Goal: Entertainment & Leisure: Browse casually

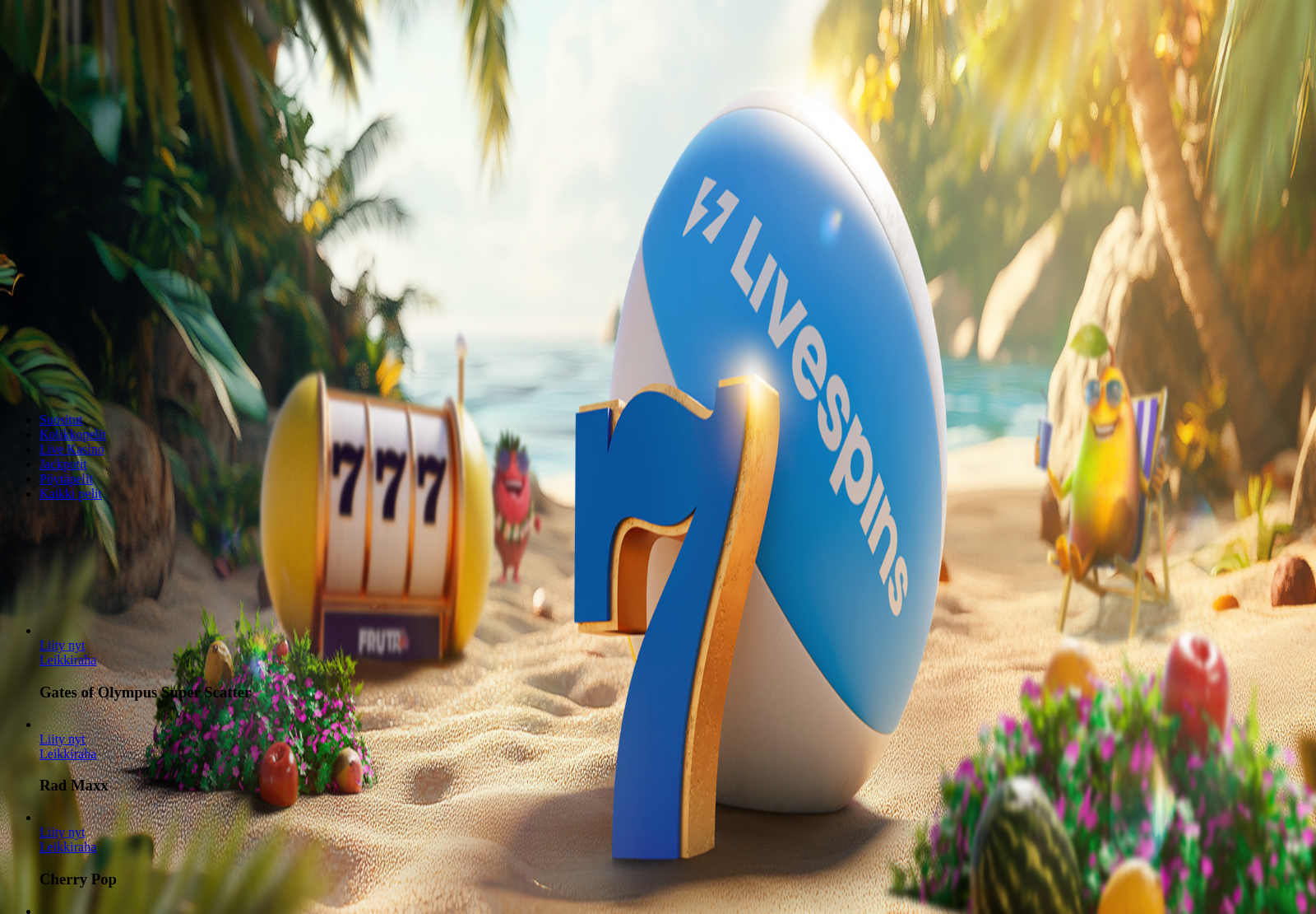
click at [94, 66] on span "Kirjaudu" at bounding box center [114, 60] width 40 height 12
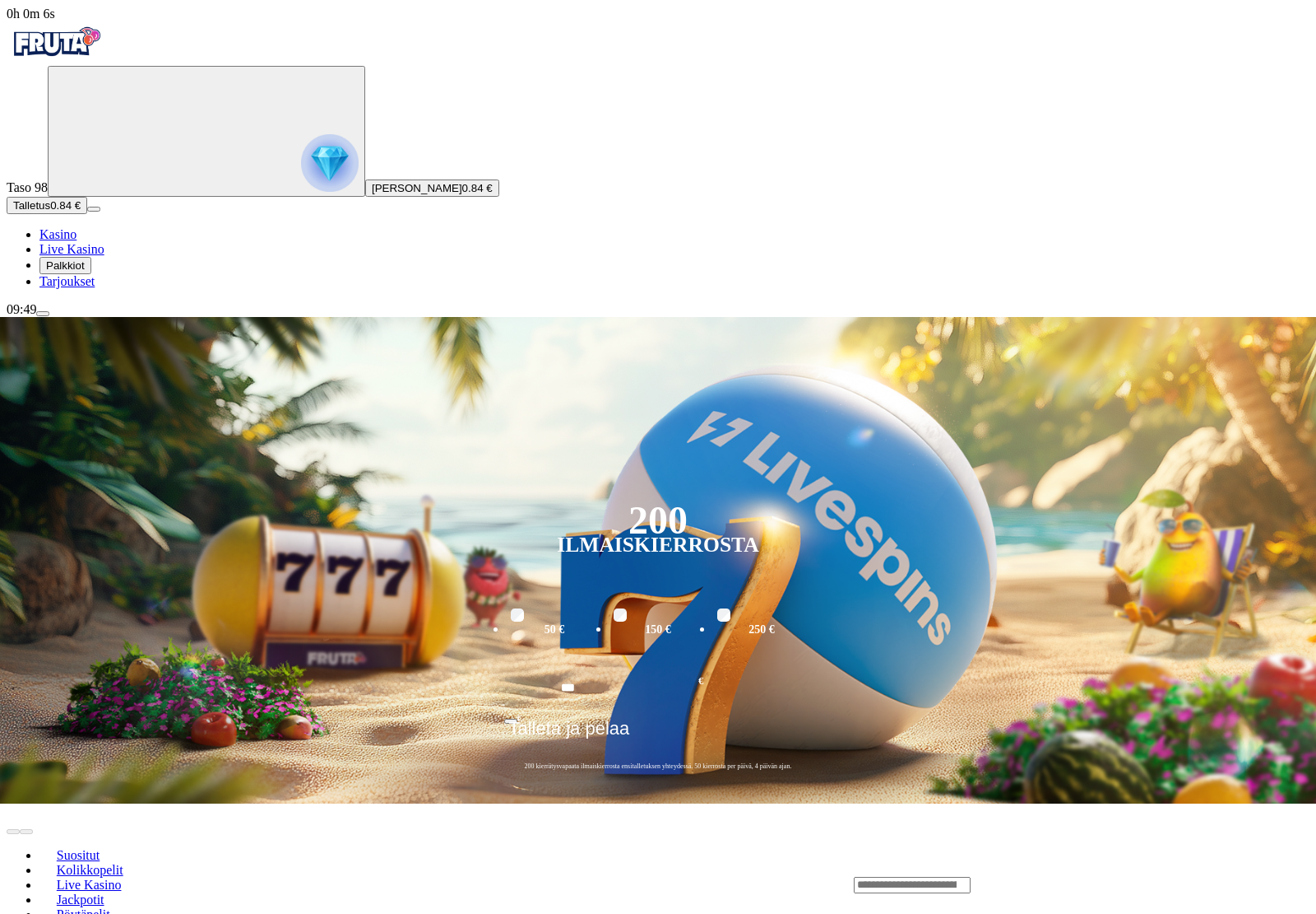
click at [83, 272] on span "Palkkiot" at bounding box center [65, 265] width 39 height 12
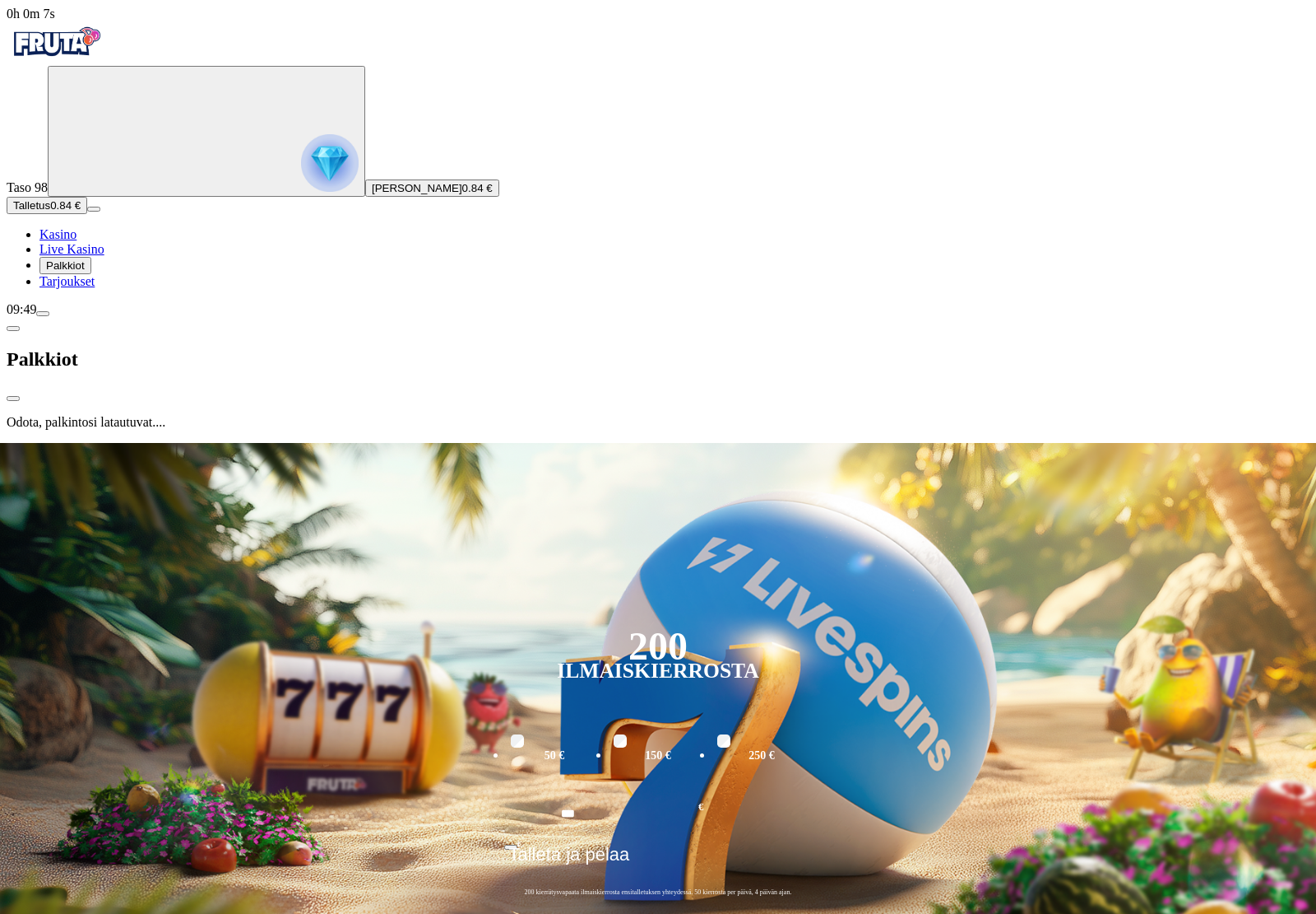
click at [79, 272] on span "Palkkiot" at bounding box center [65, 265] width 39 height 12
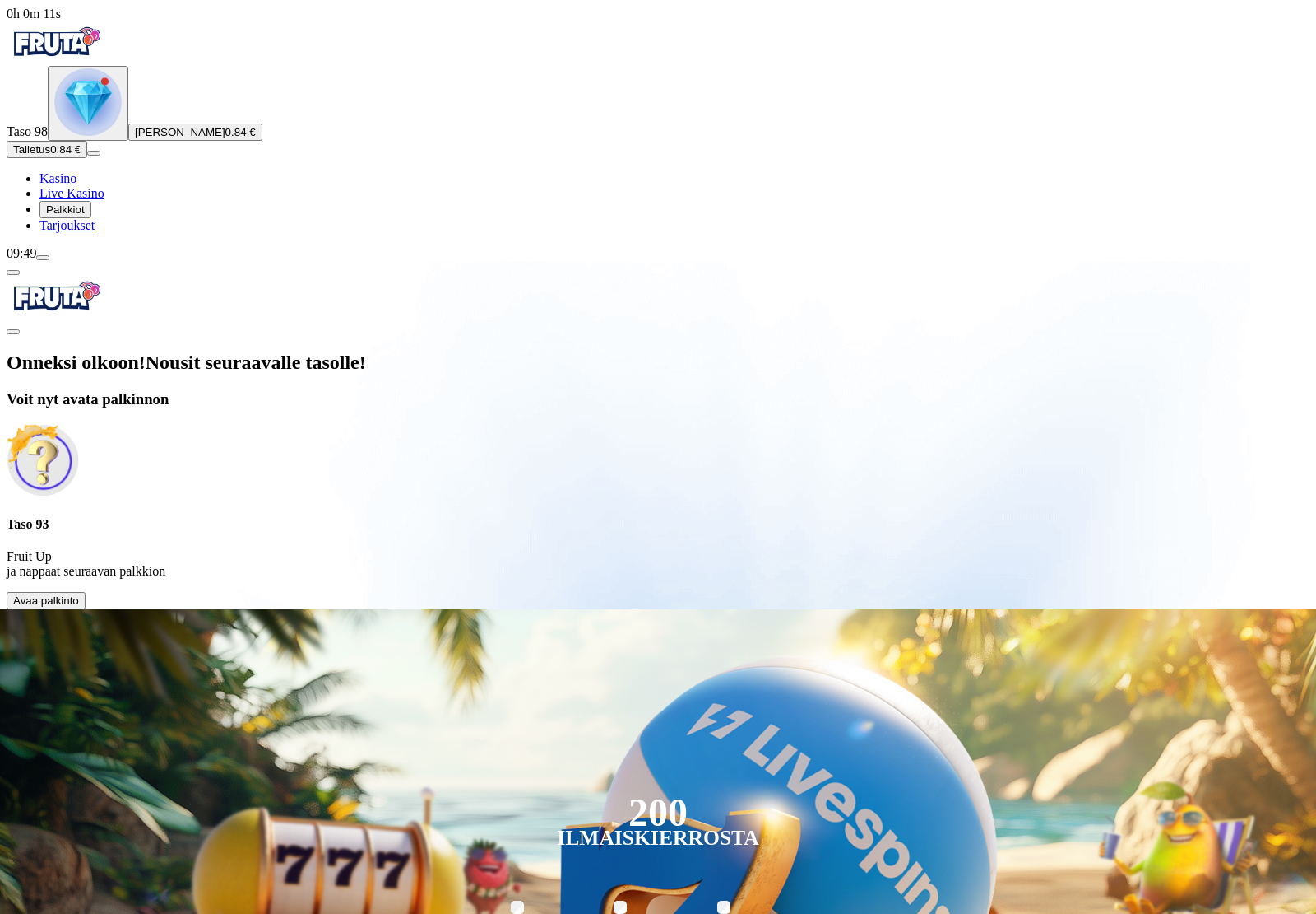
click at [86, 592] on button "Avaa palkinto" at bounding box center [46, 600] width 79 height 17
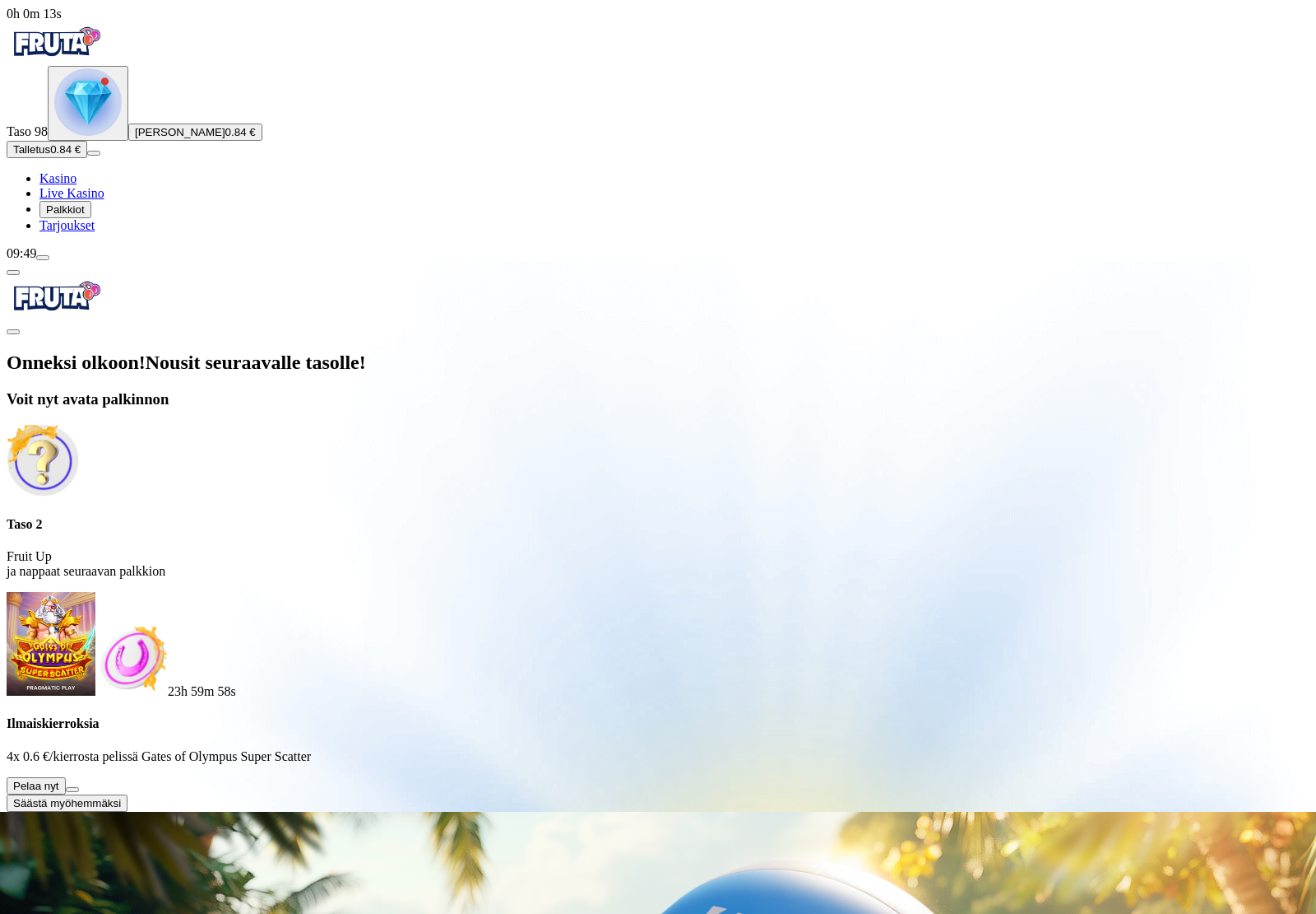
click at [79, 787] on button at bounding box center [72, 789] width 13 height 5
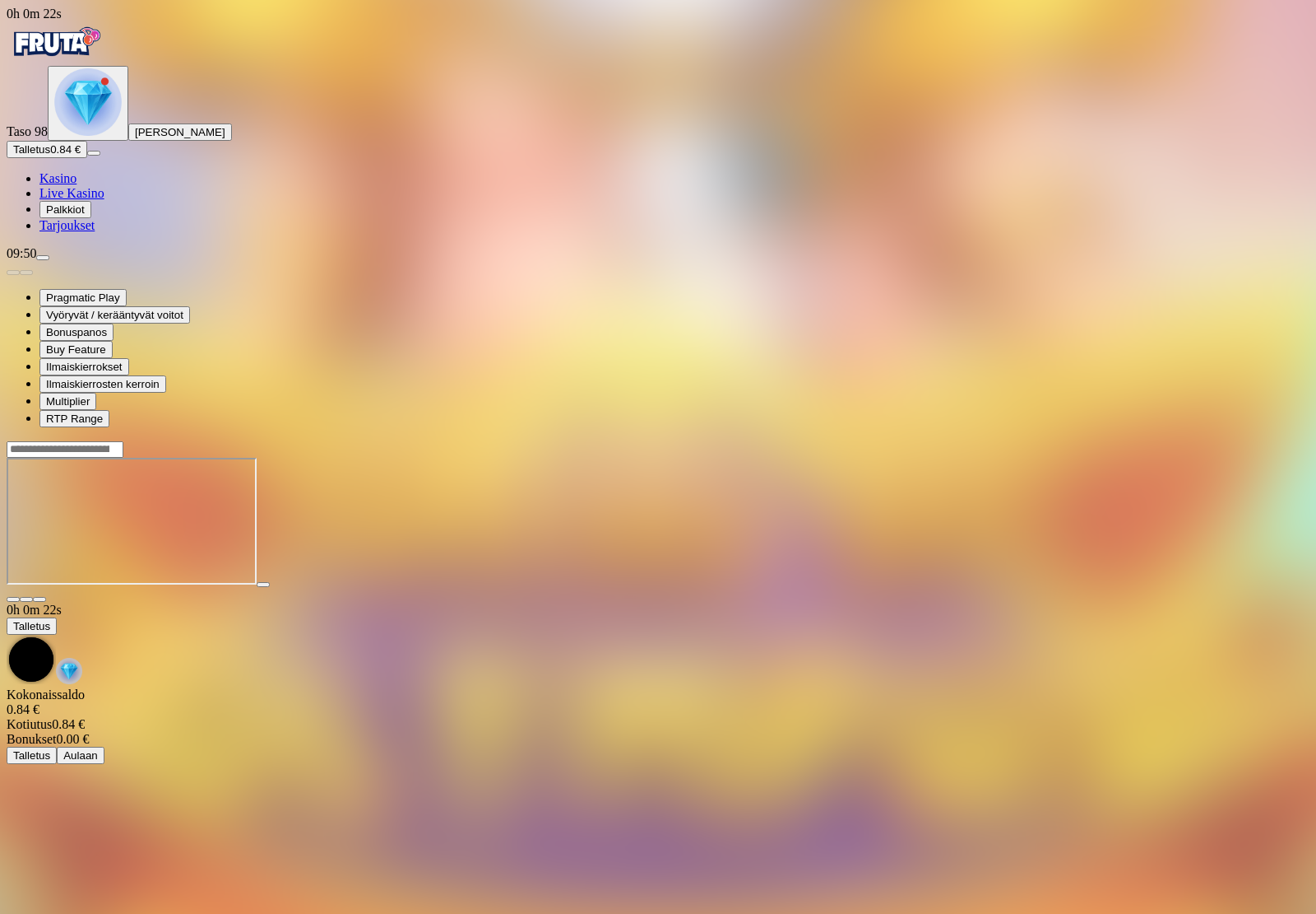
click at [1031, 588] on div at bounding box center [658, 522] width 1303 height 130
click at [72, 215] on span "Palkkiot" at bounding box center [65, 209] width 39 height 12
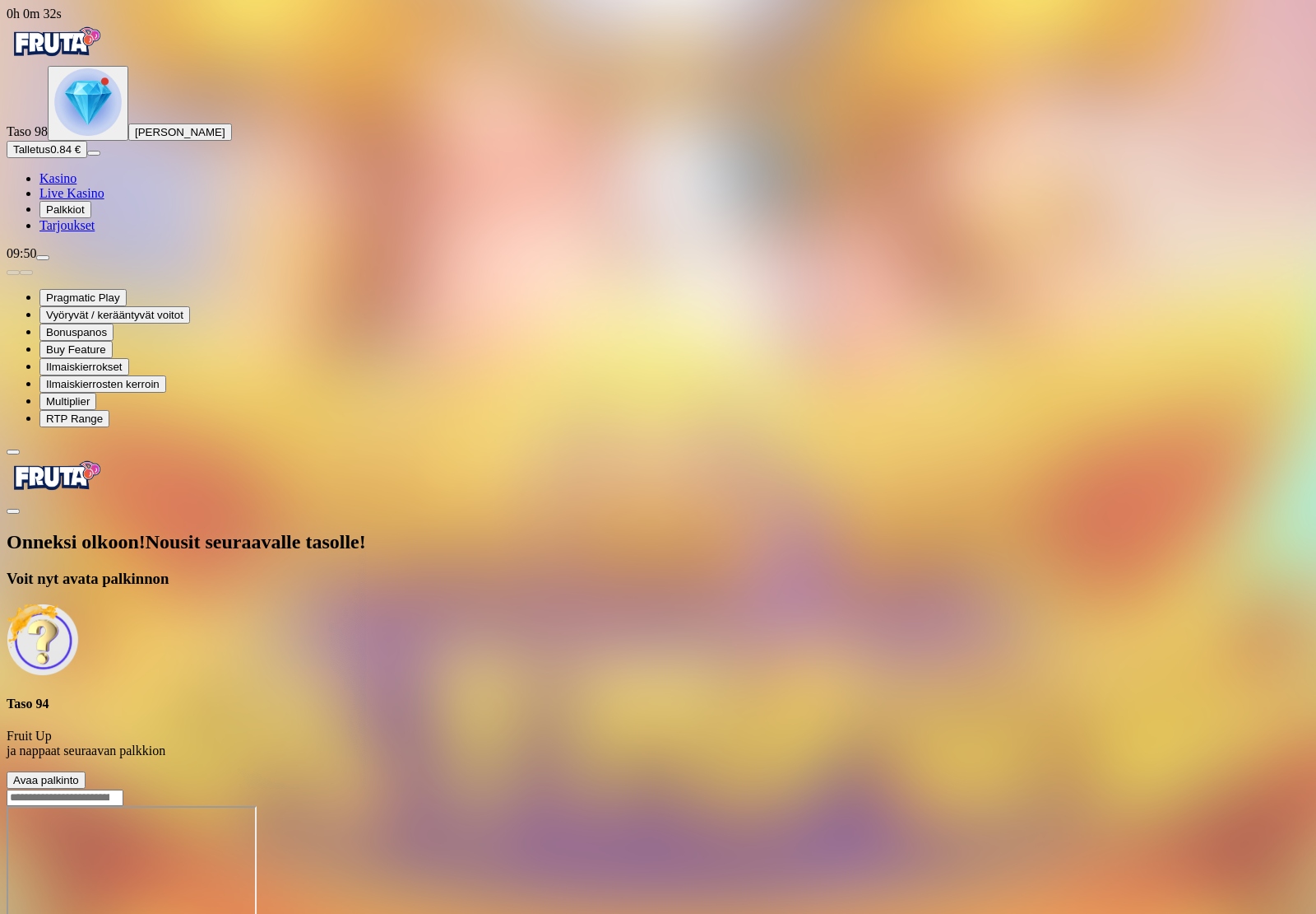
click at [86, 771] on button "Avaa palkinto" at bounding box center [46, 779] width 79 height 17
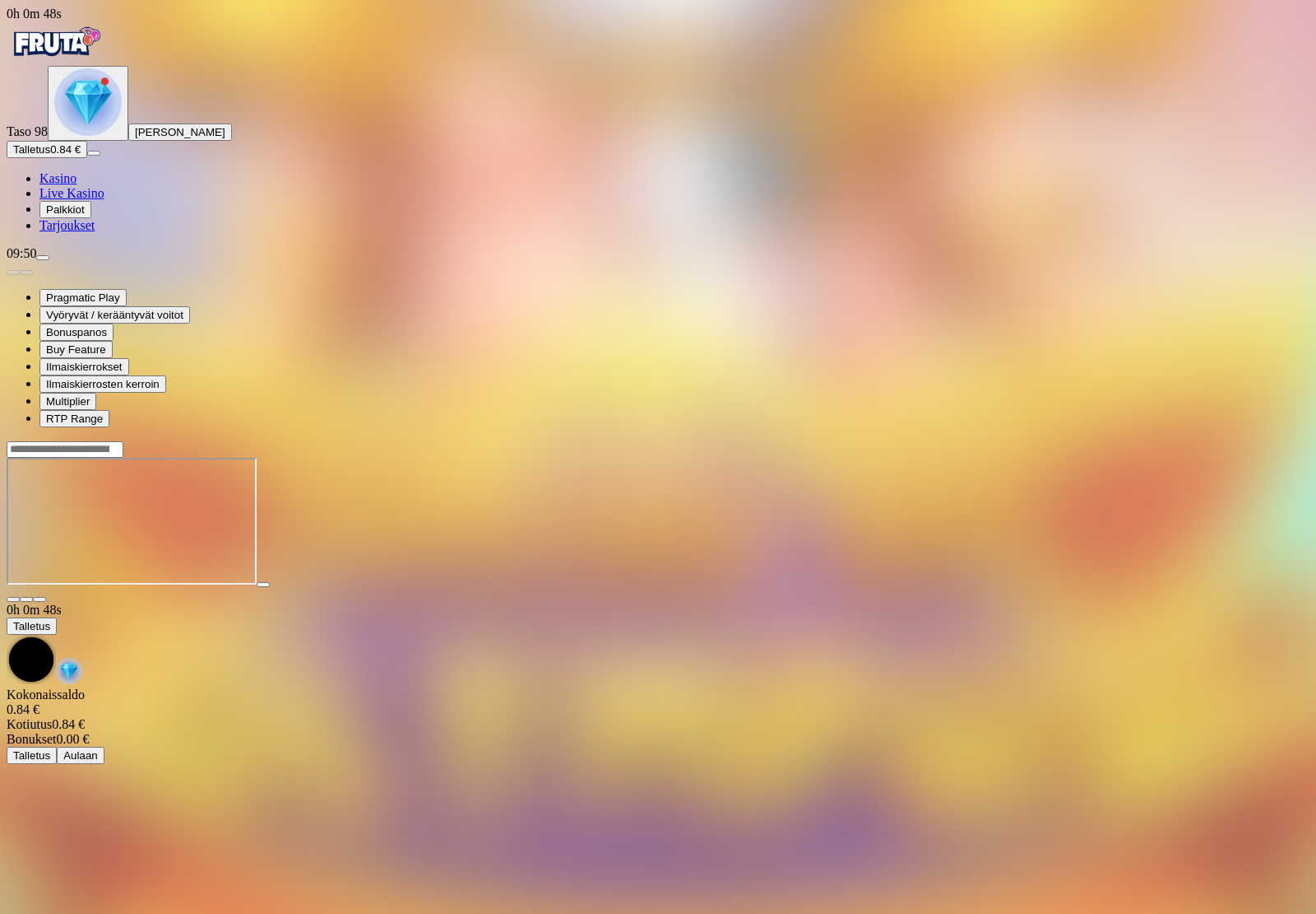
click at [46, 215] on span "reward icon" at bounding box center [46, 209] width 0 height 12
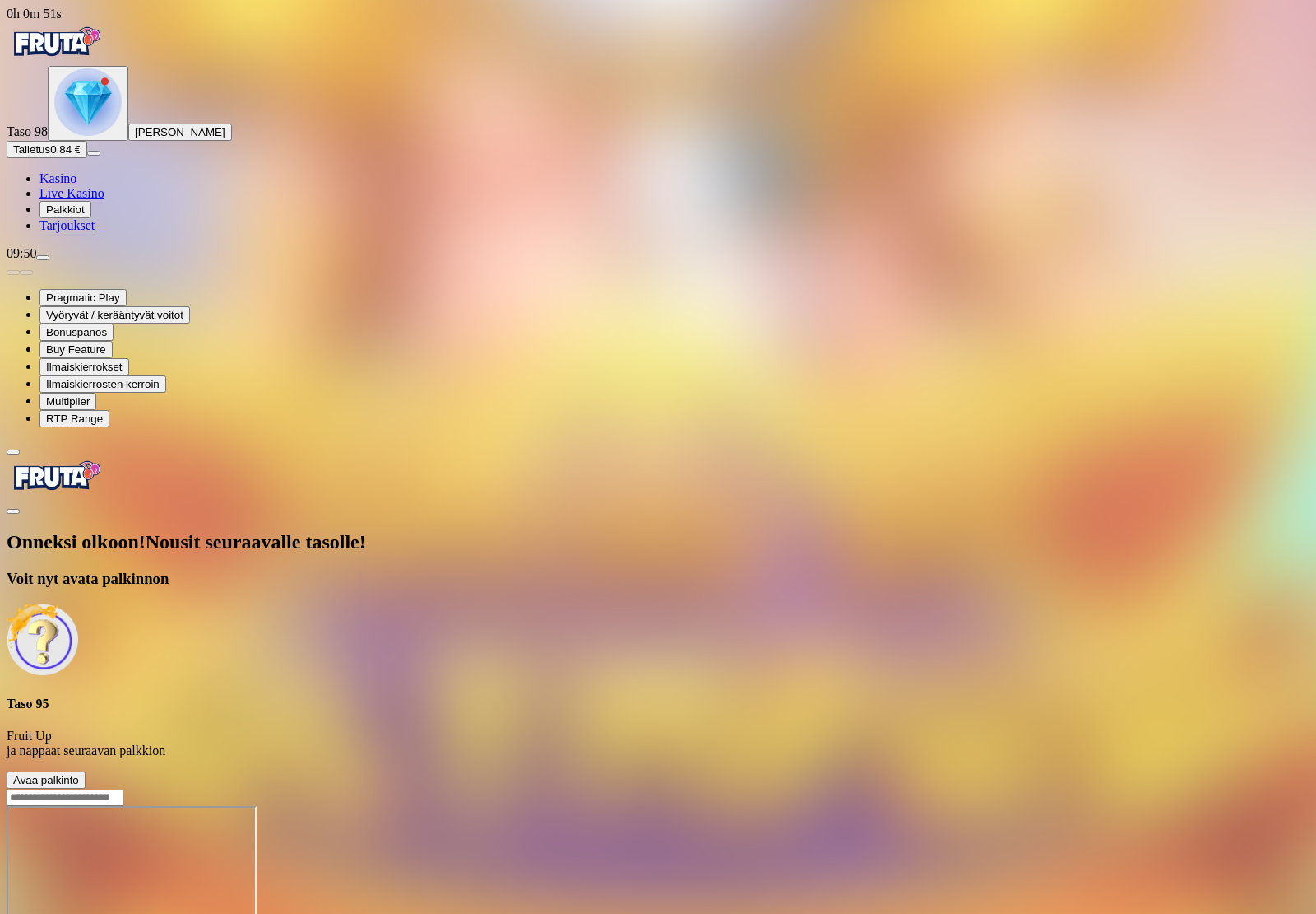
click at [86, 771] on button "Avaa palkinto" at bounding box center [46, 779] width 79 height 17
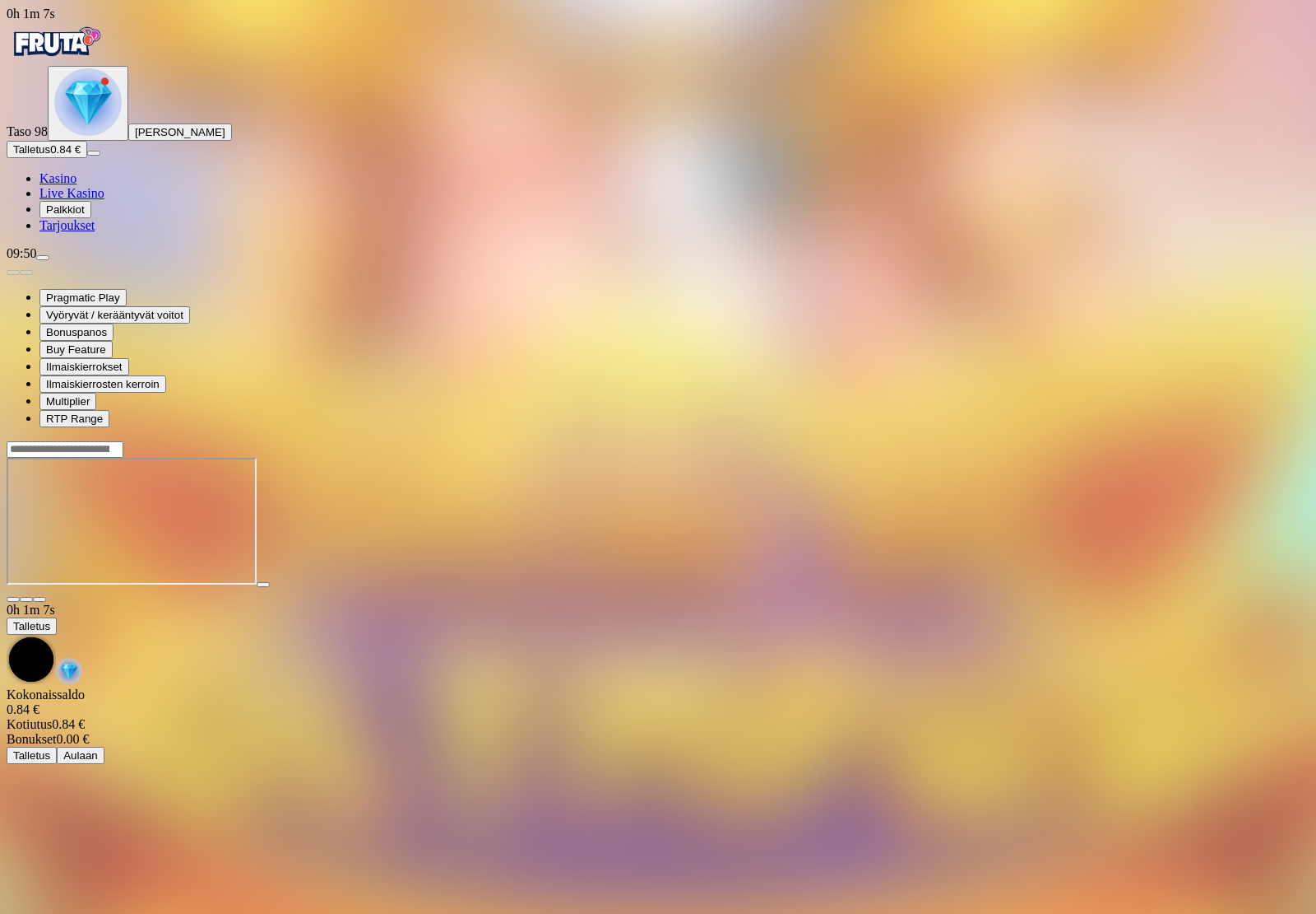
click at [68, 215] on span "Palkkiot" at bounding box center [65, 209] width 39 height 12
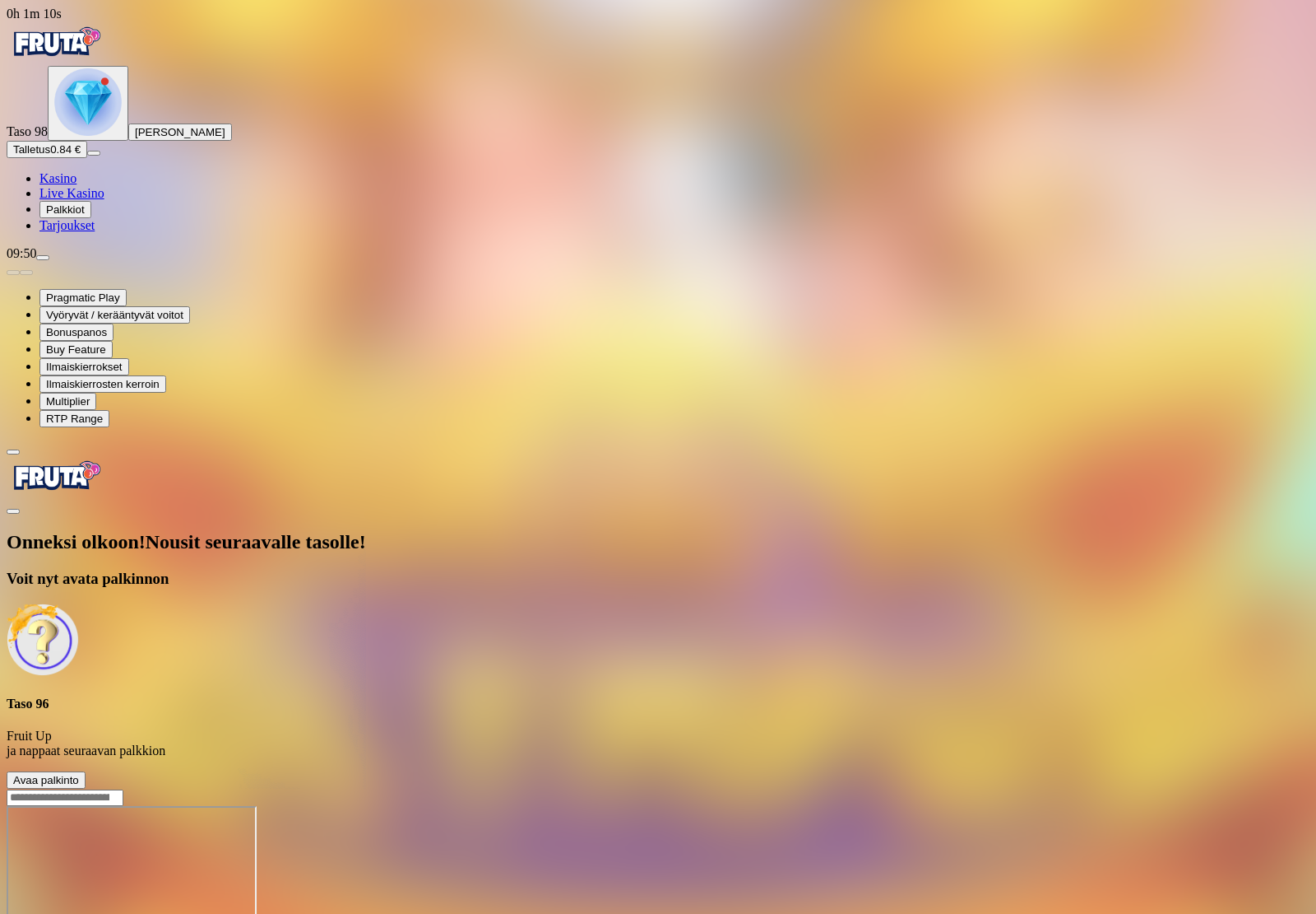
click at [86, 771] on button "Avaa palkinto" at bounding box center [46, 779] width 79 height 17
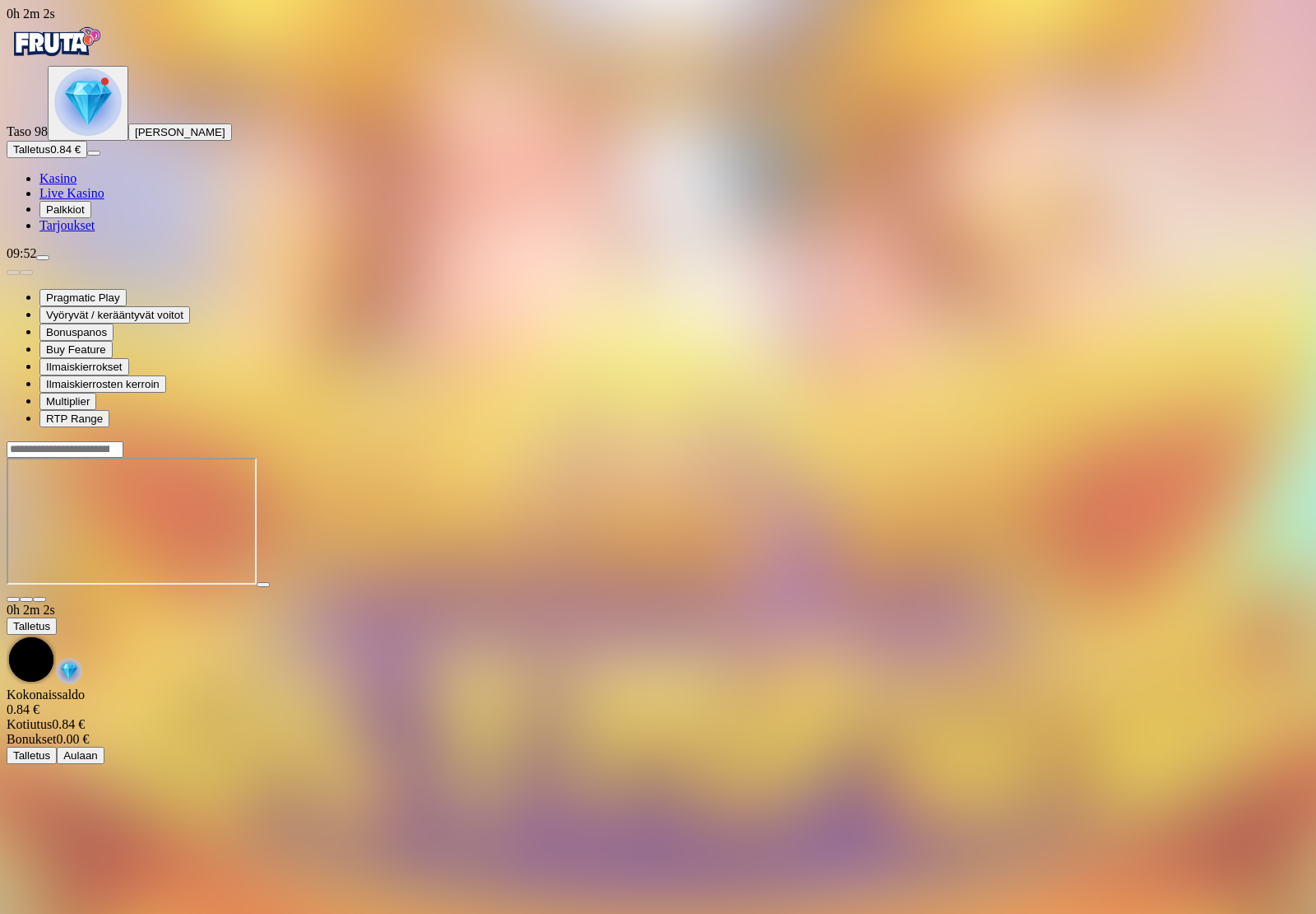
click at [75, 215] on span "Palkkiot" at bounding box center [65, 209] width 39 height 12
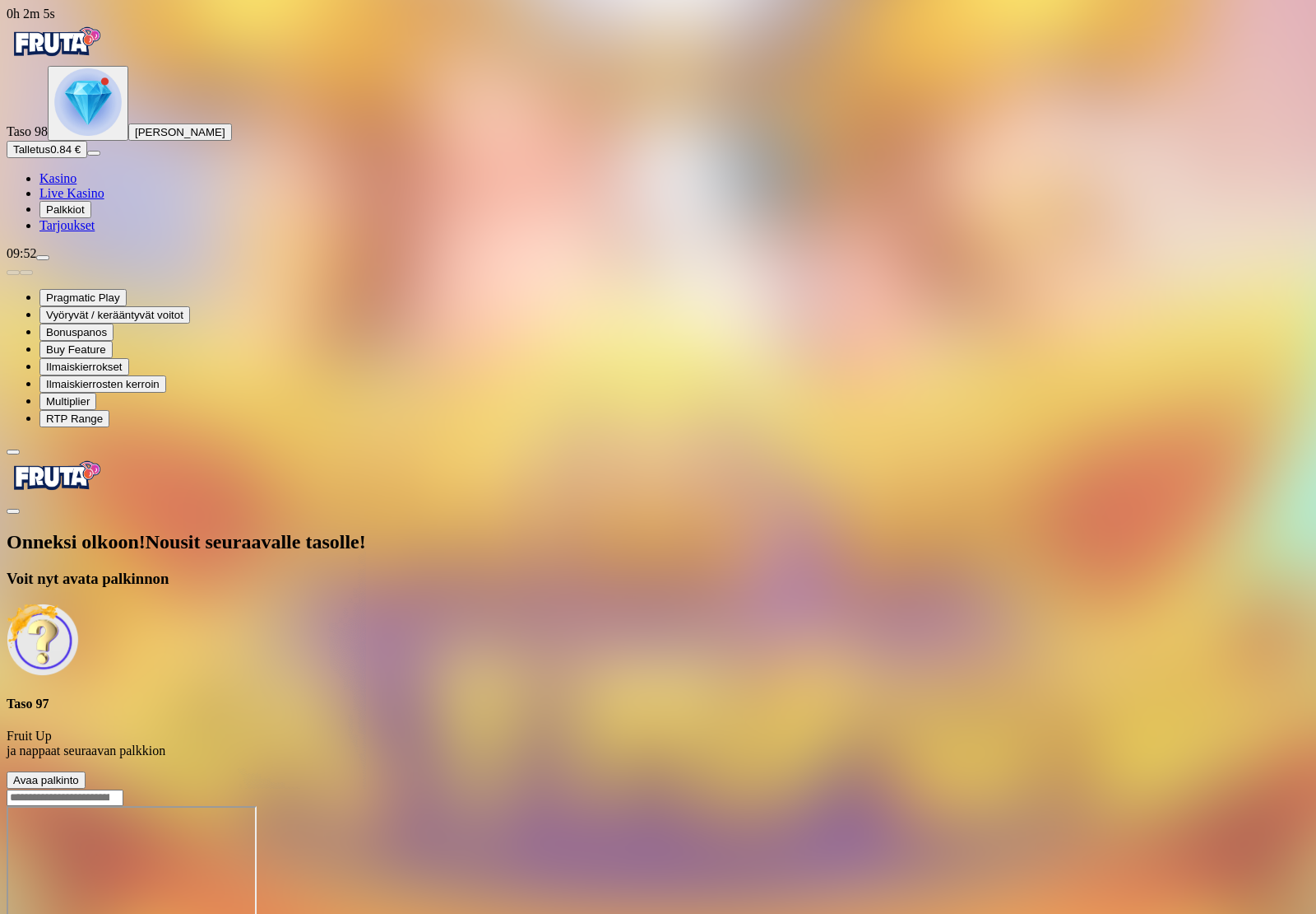
click at [86, 771] on button "Avaa palkinto" at bounding box center [46, 779] width 79 height 17
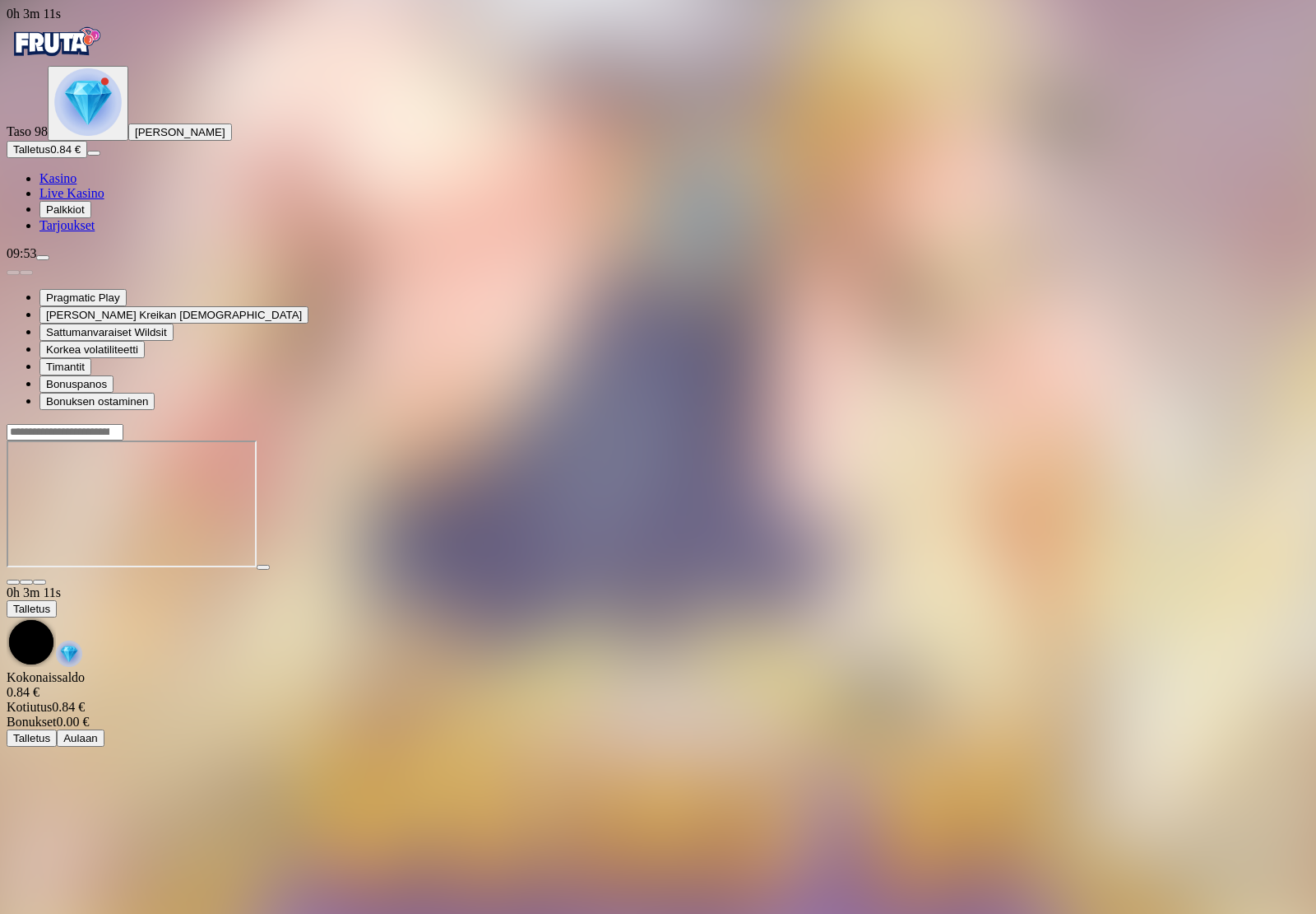
click at [77, 215] on span "Palkkiot" at bounding box center [65, 209] width 39 height 12
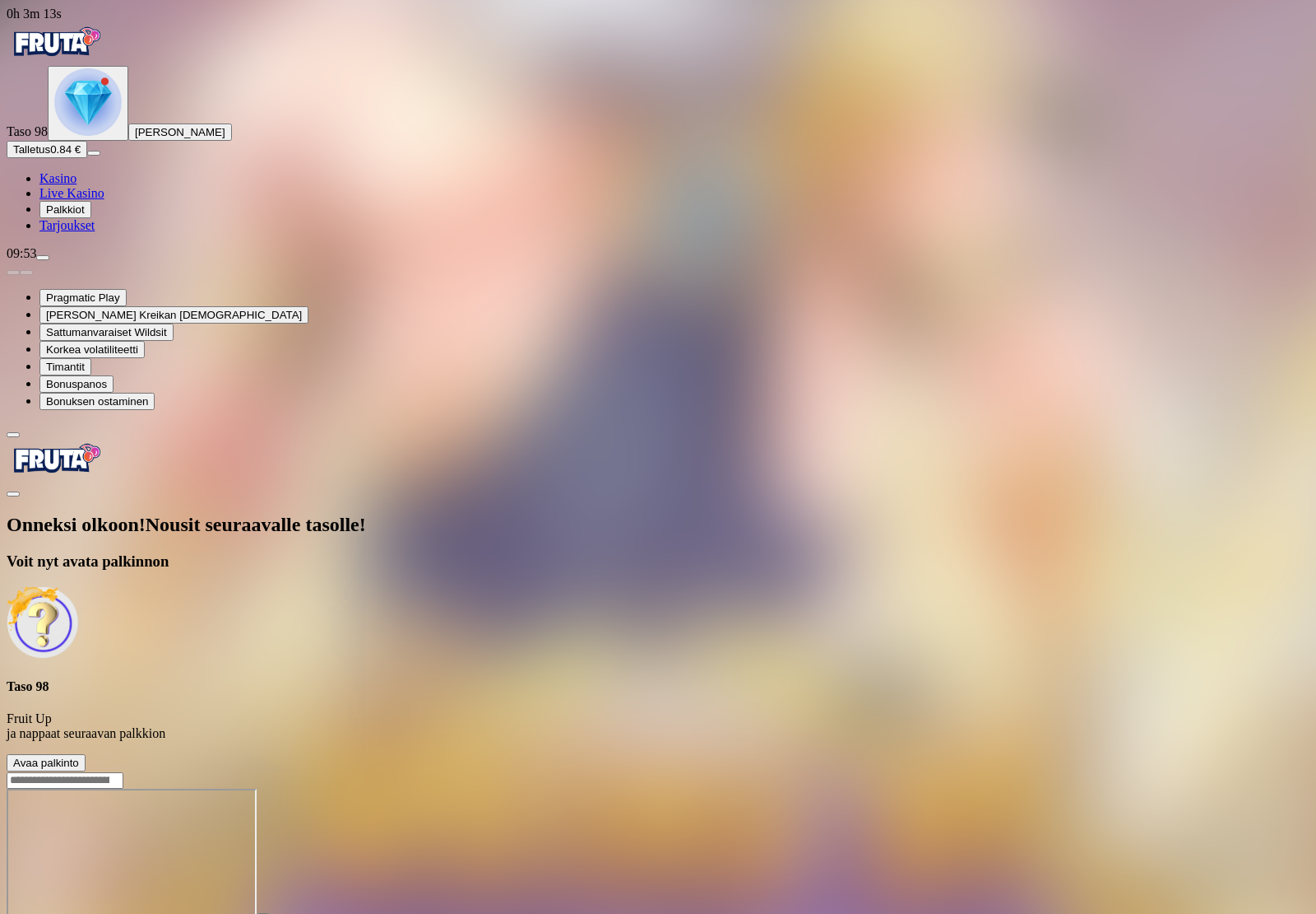
click at [86, 755] on button "Avaa palkinto" at bounding box center [46, 762] width 79 height 17
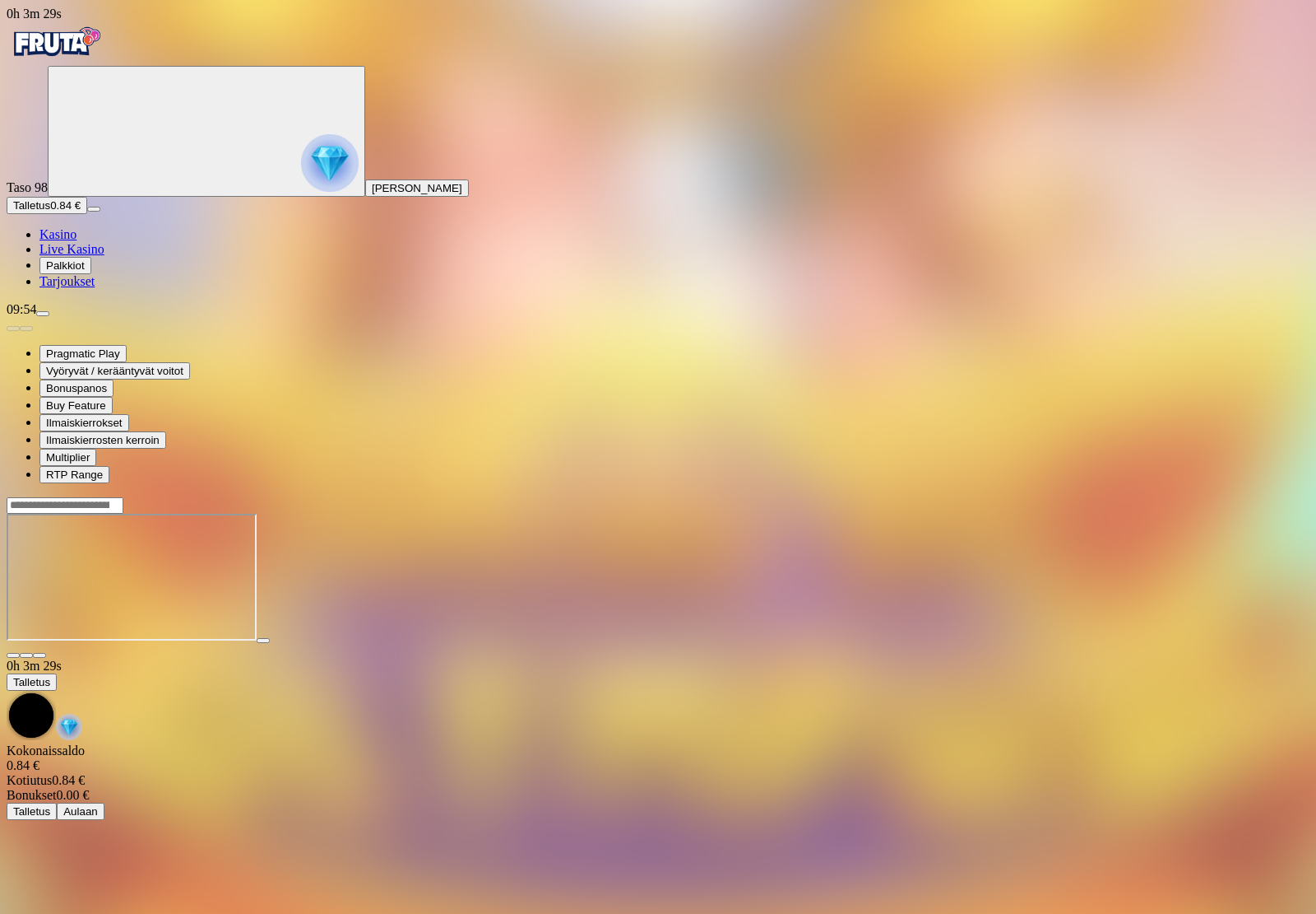
click at [73, 272] on span "Palkkiot" at bounding box center [65, 265] width 39 height 12
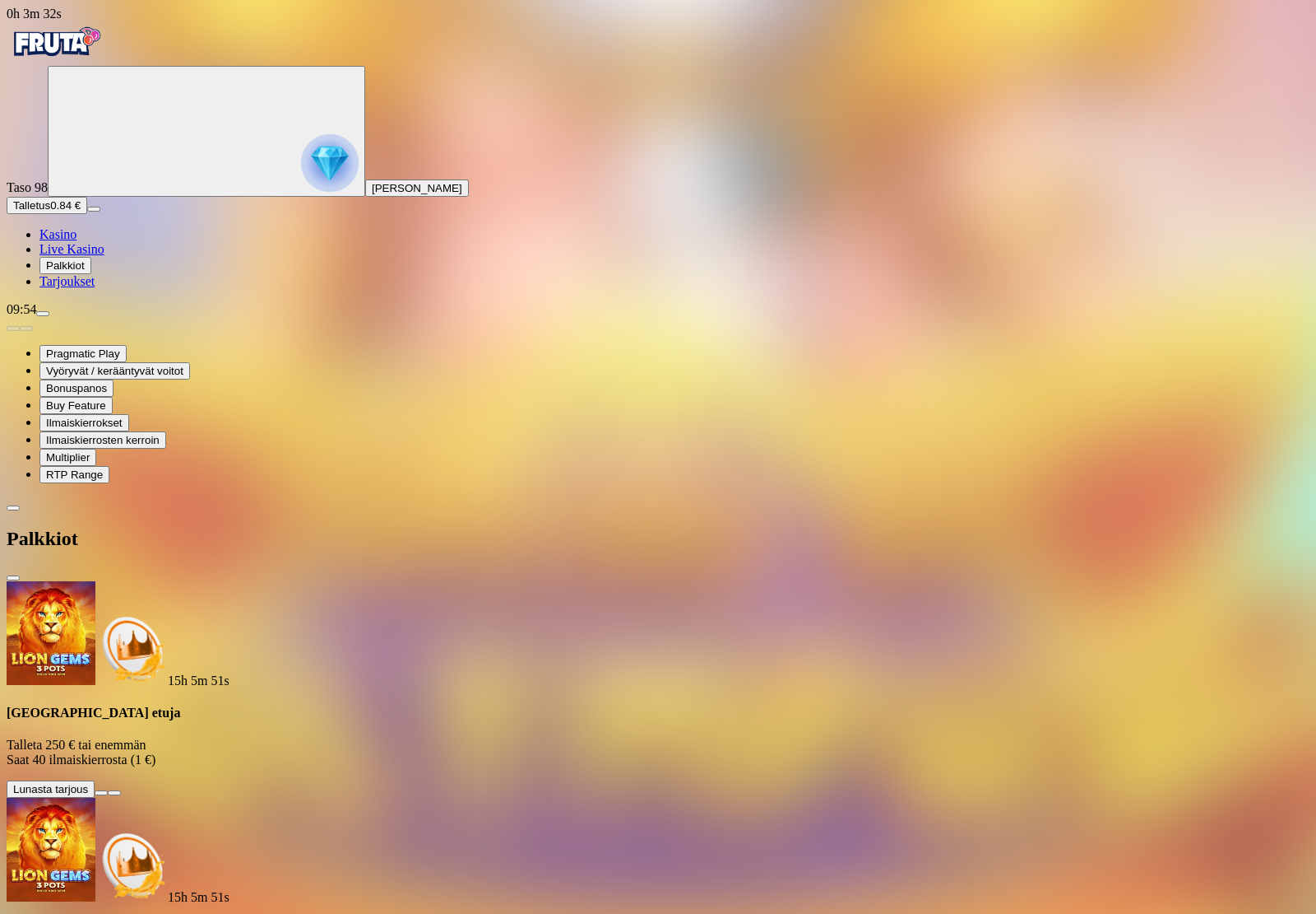
click at [13, 578] on span "close icon" at bounding box center [13, 578] width 0 height 0
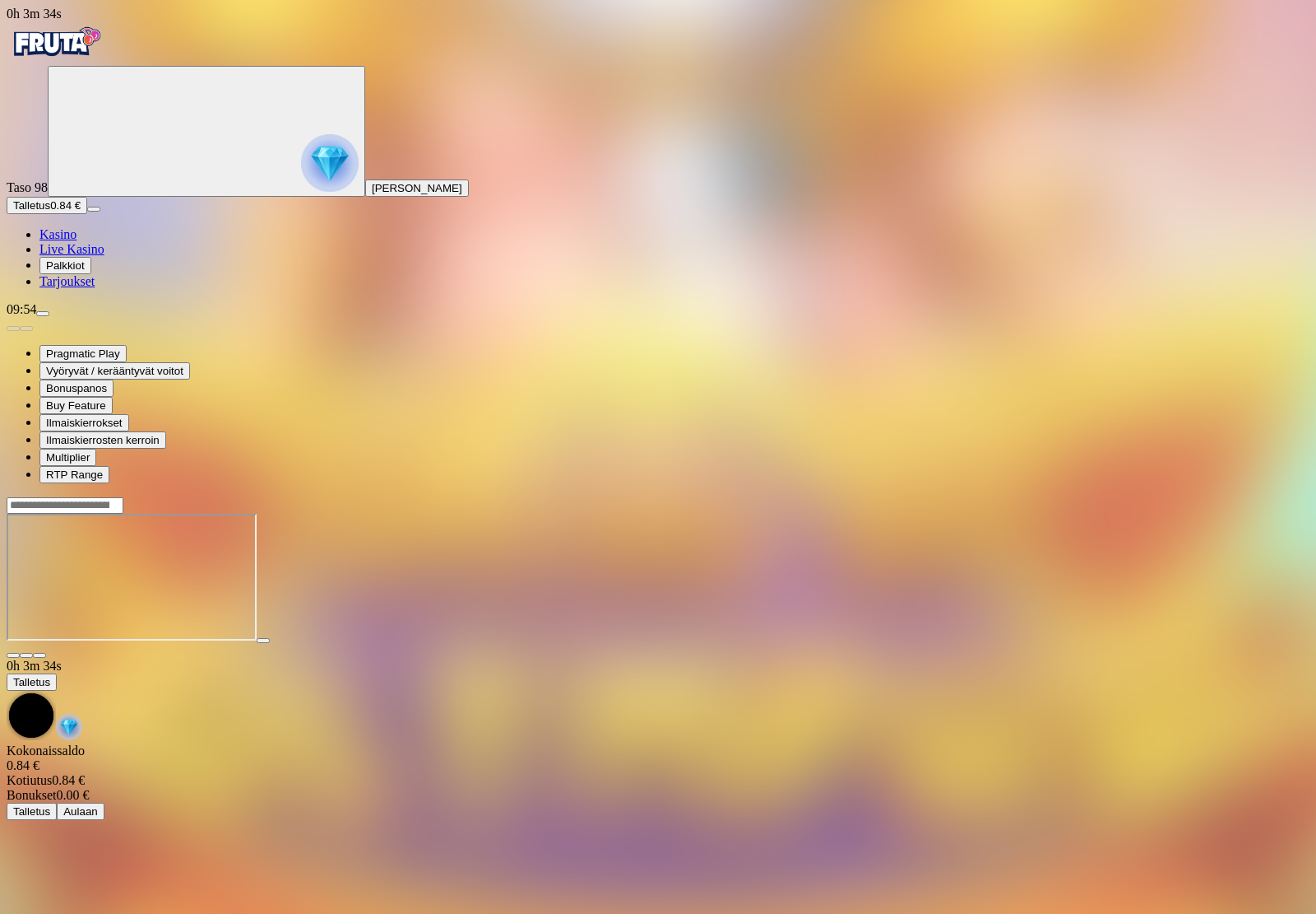
click at [65, 241] on span "Kasino" at bounding box center [58, 234] width 37 height 14
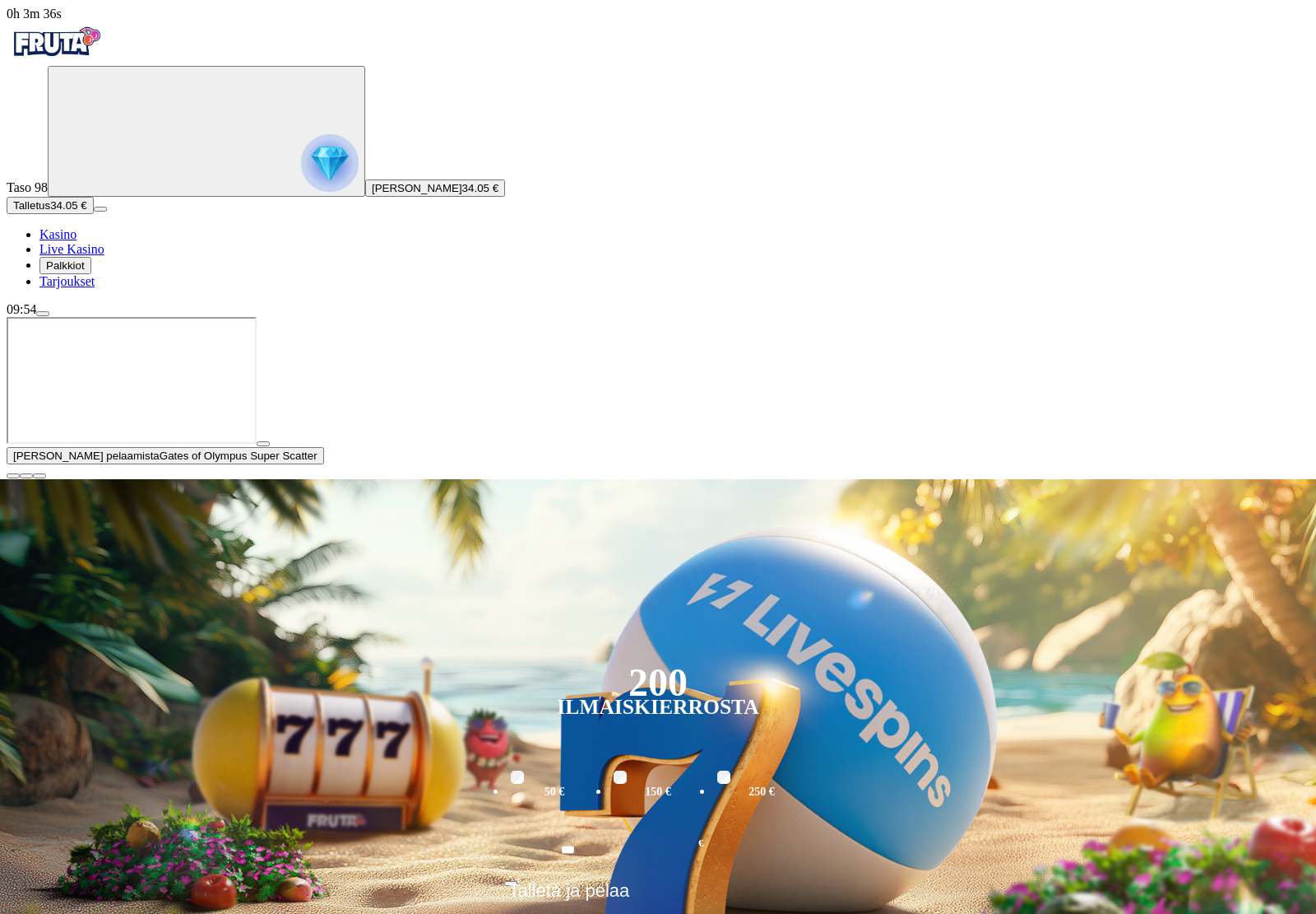
click at [20, 478] on button "button" at bounding box center [13, 475] width 13 height 5
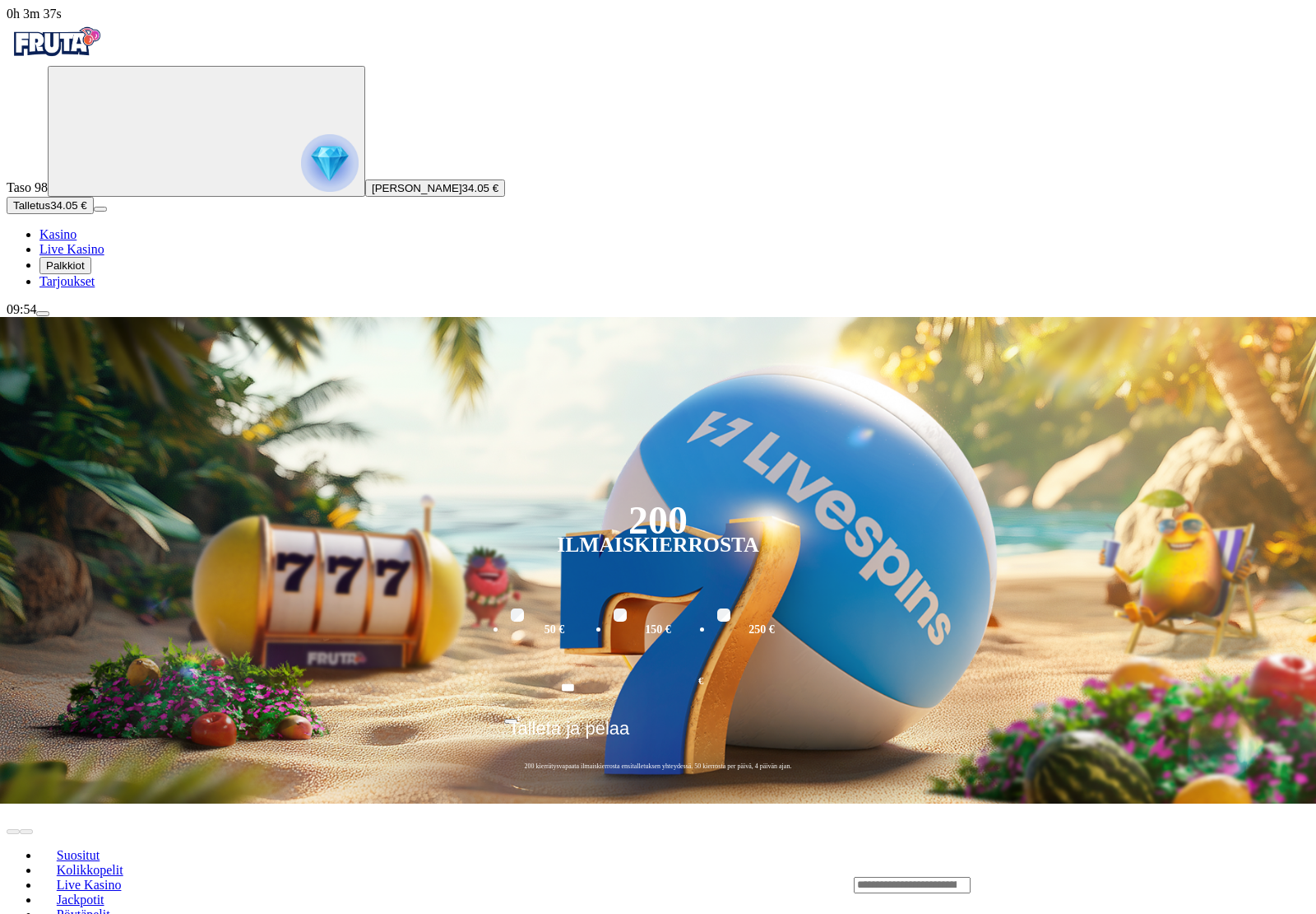
click at [971, 877] on input "Search" at bounding box center [912, 885] width 117 height 17
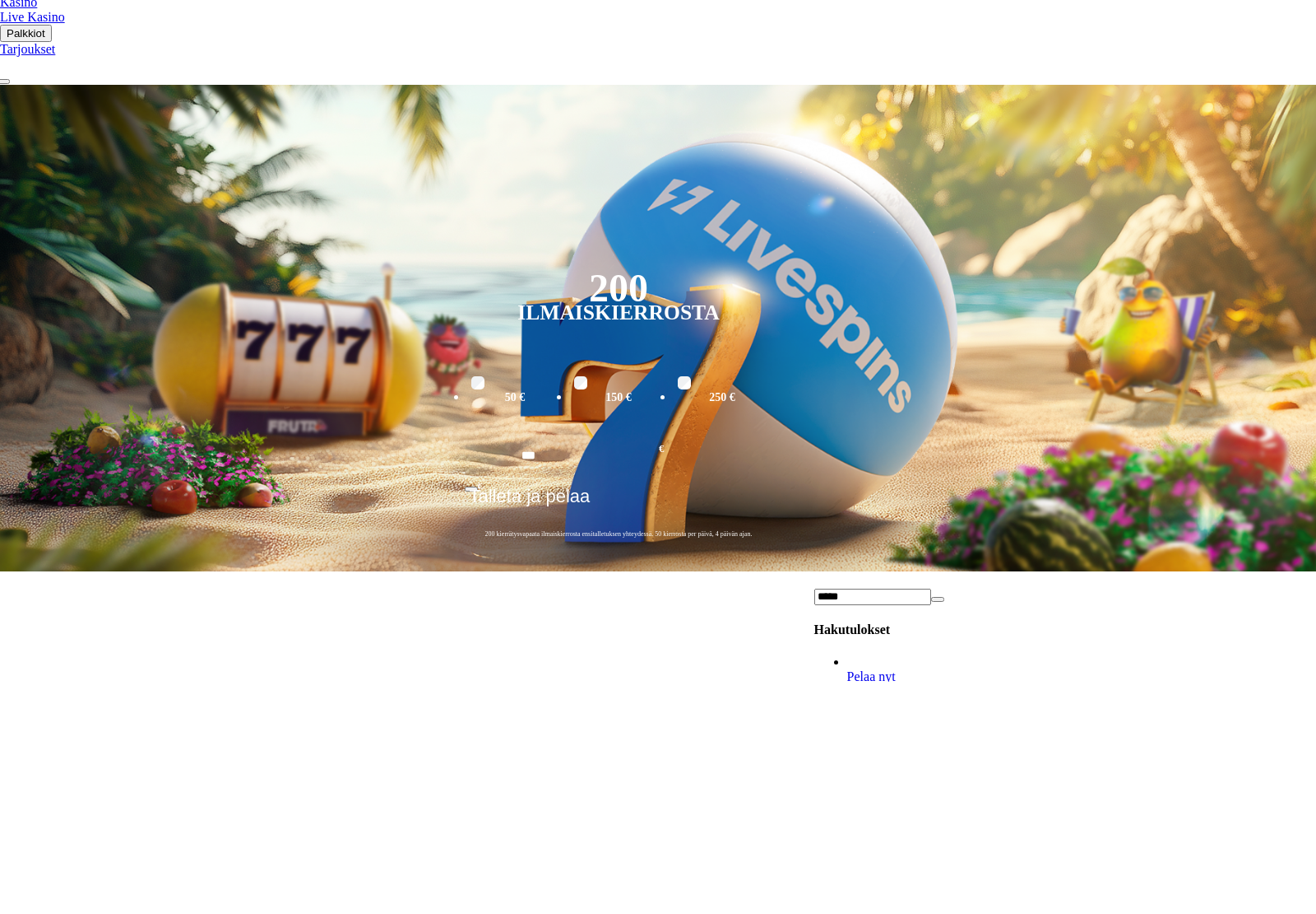
scroll to position [232, 40]
type input "*****"
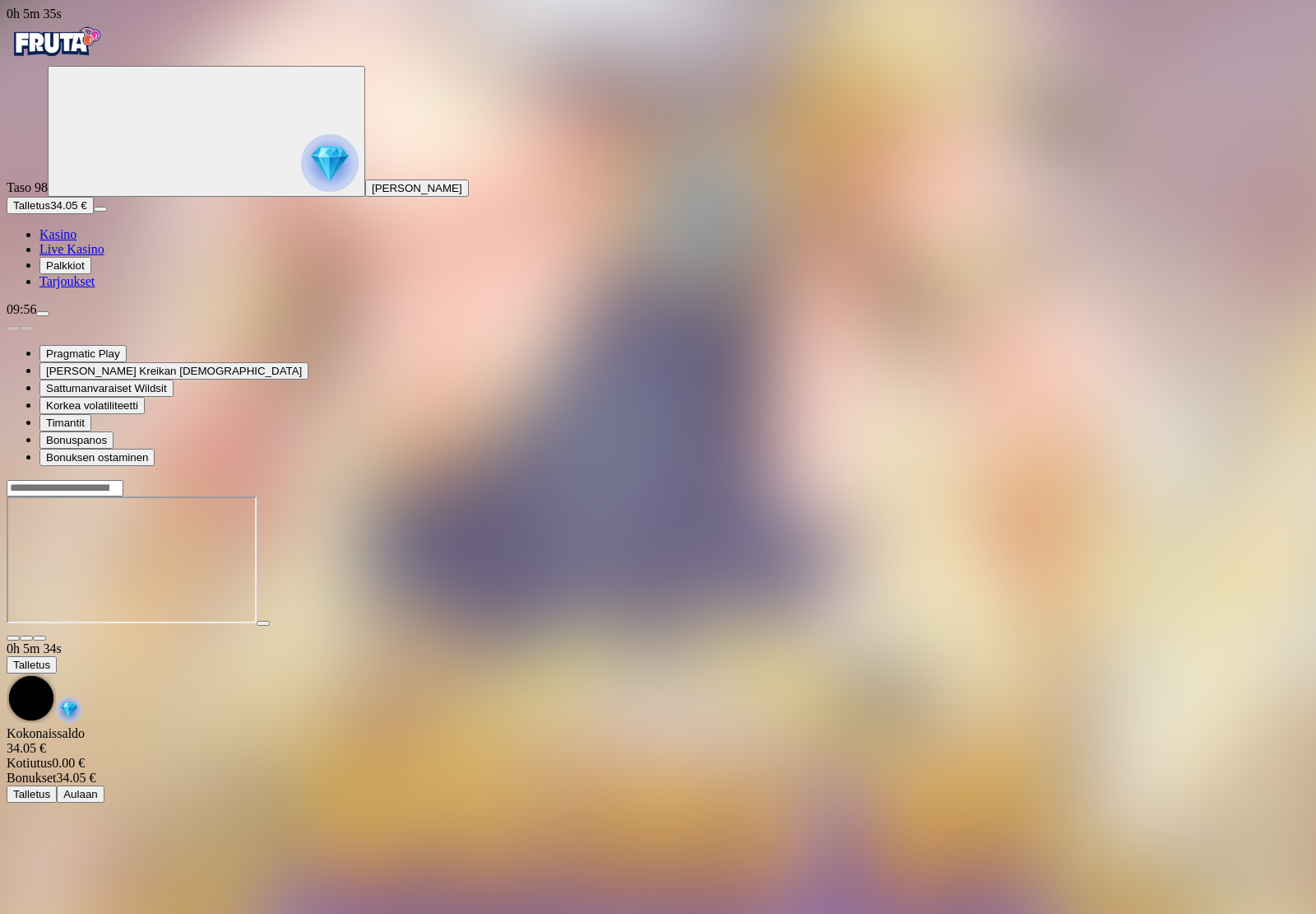
click at [13, 638] on span "close icon" at bounding box center [13, 638] width 0 height 0
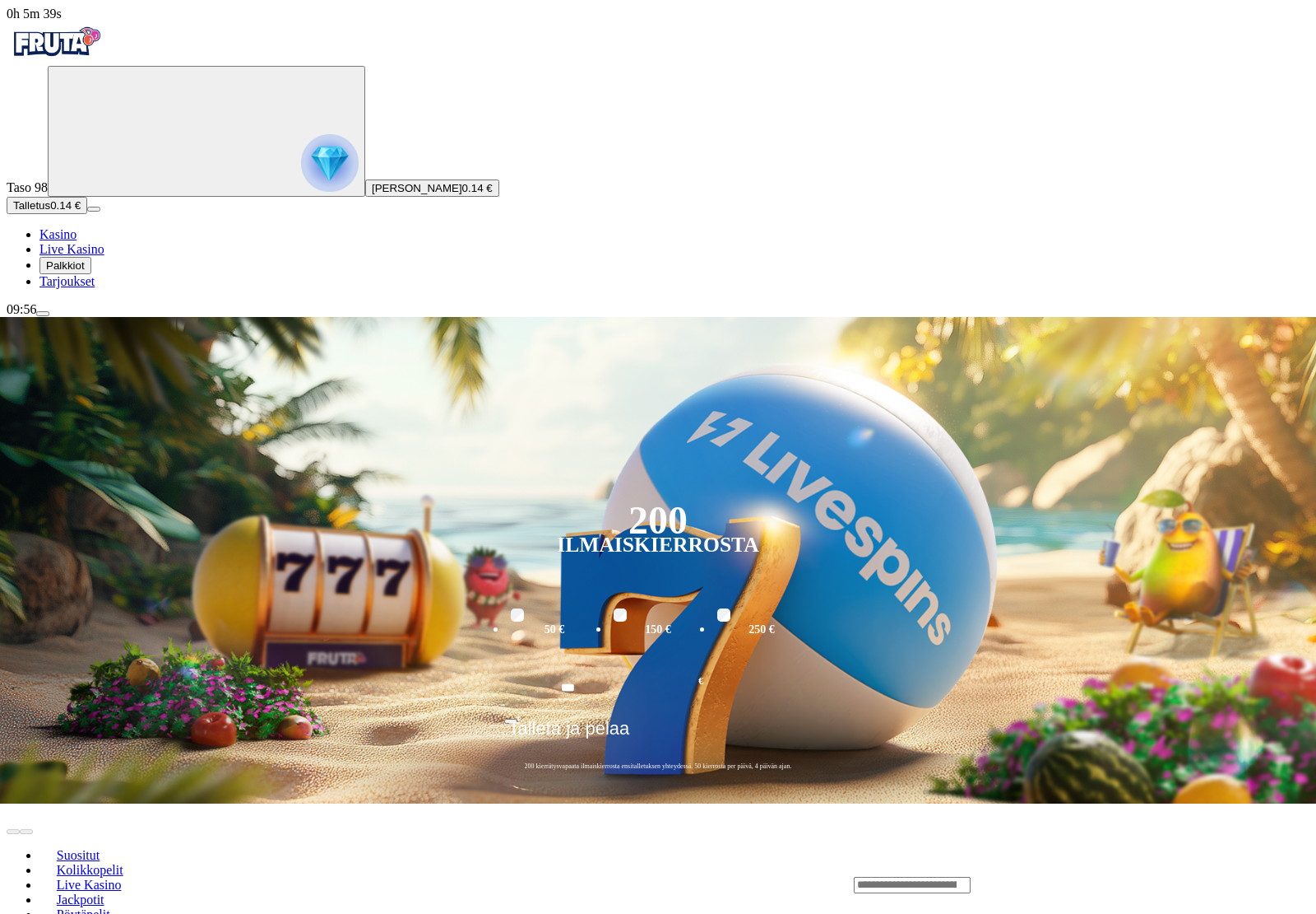
click at [43, 314] on span "menu icon" at bounding box center [43, 314] width 0 height 0
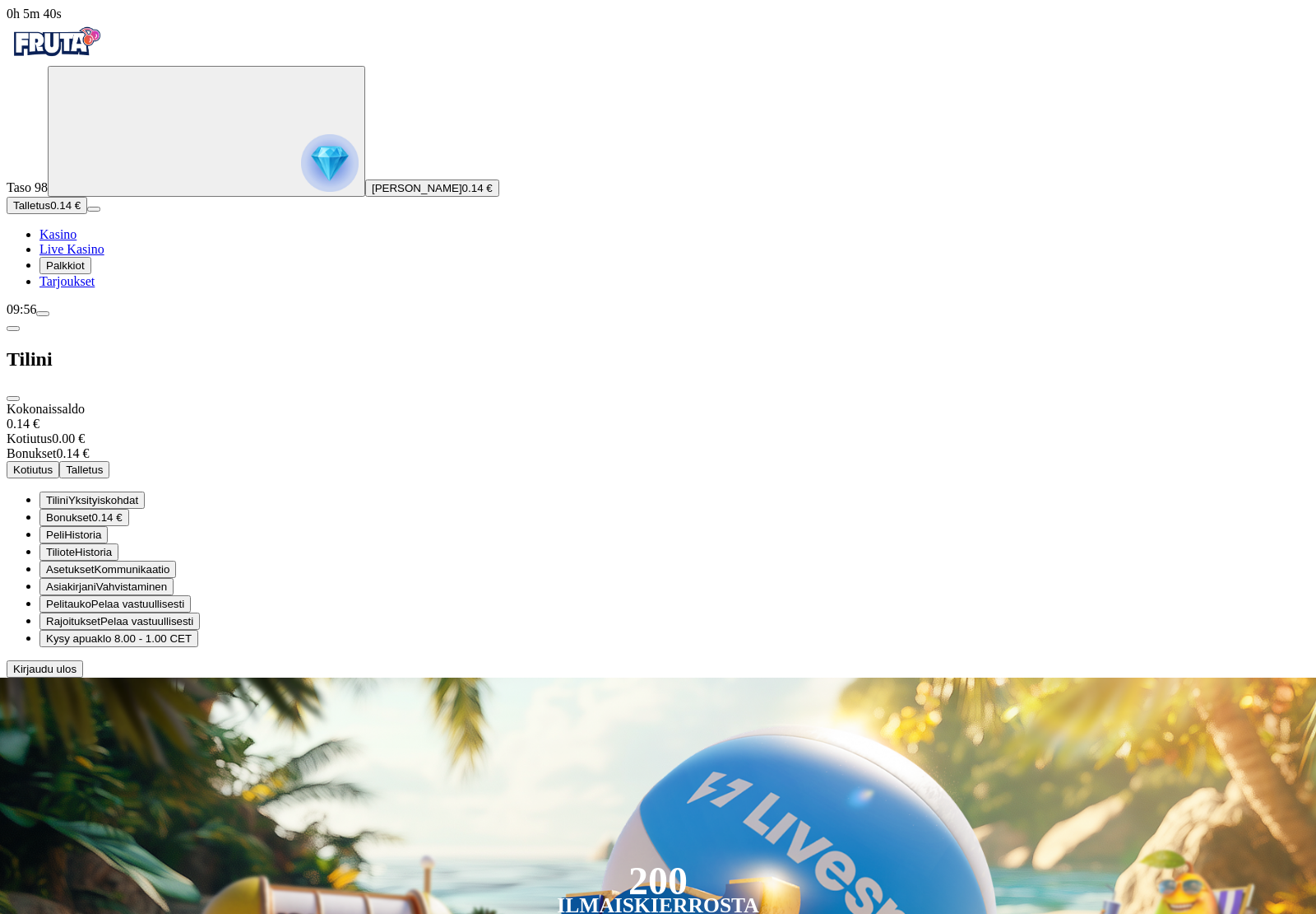
click at [77, 675] on span "Kirjaudu ulos" at bounding box center [45, 669] width 64 height 12
